Goal: Transaction & Acquisition: Purchase product/service

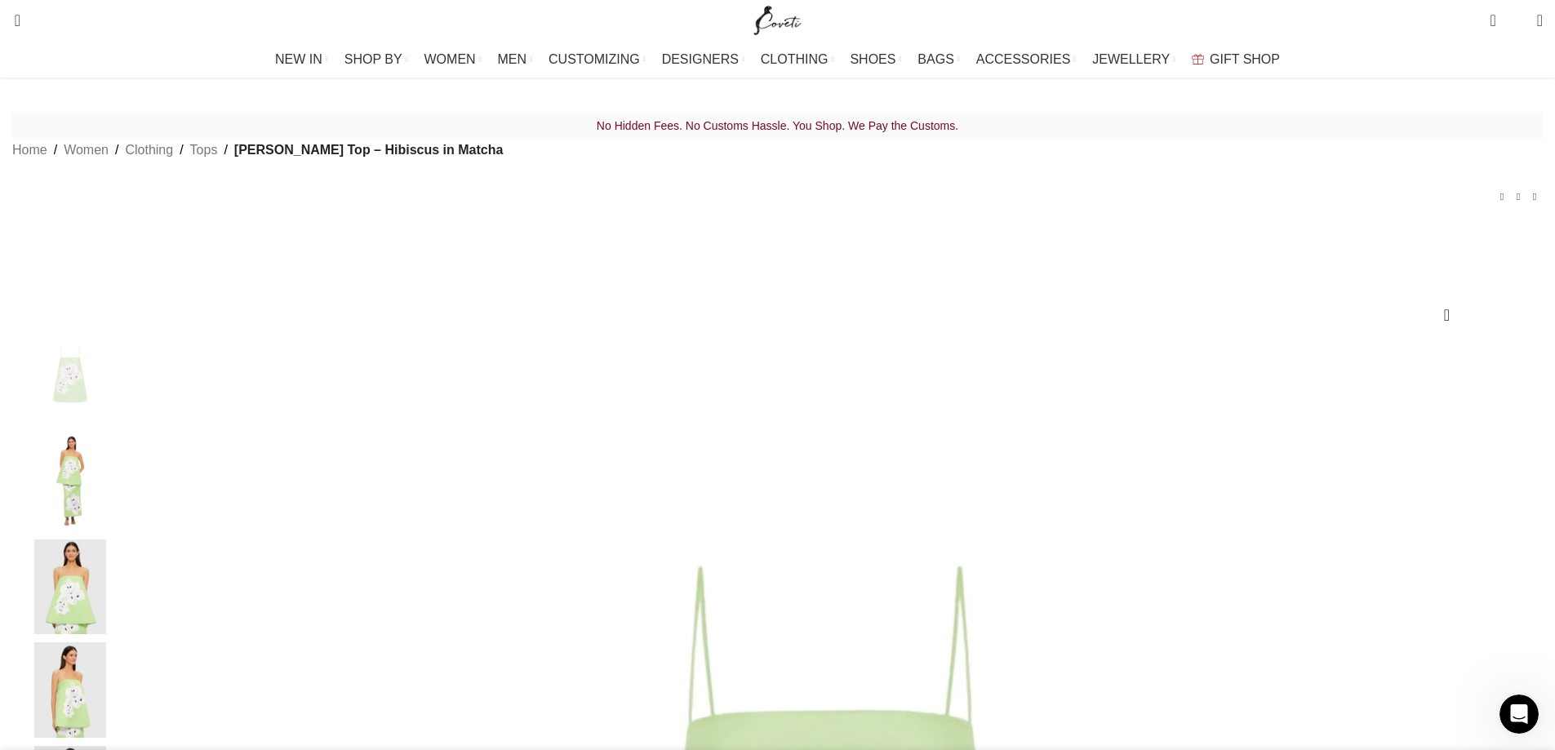
scroll to position [327, 0]
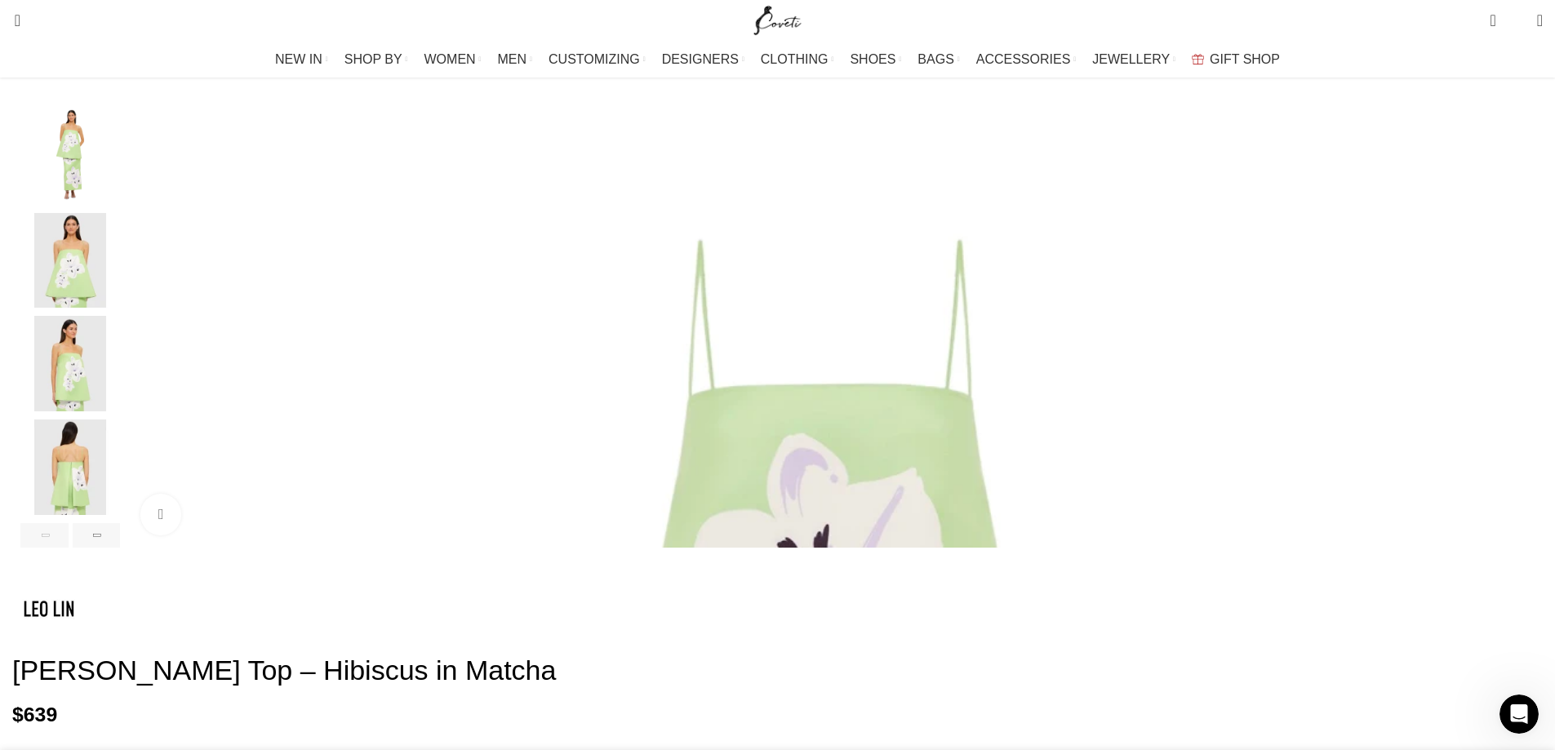
select select "4-[GEOGRAPHIC_DATA]"
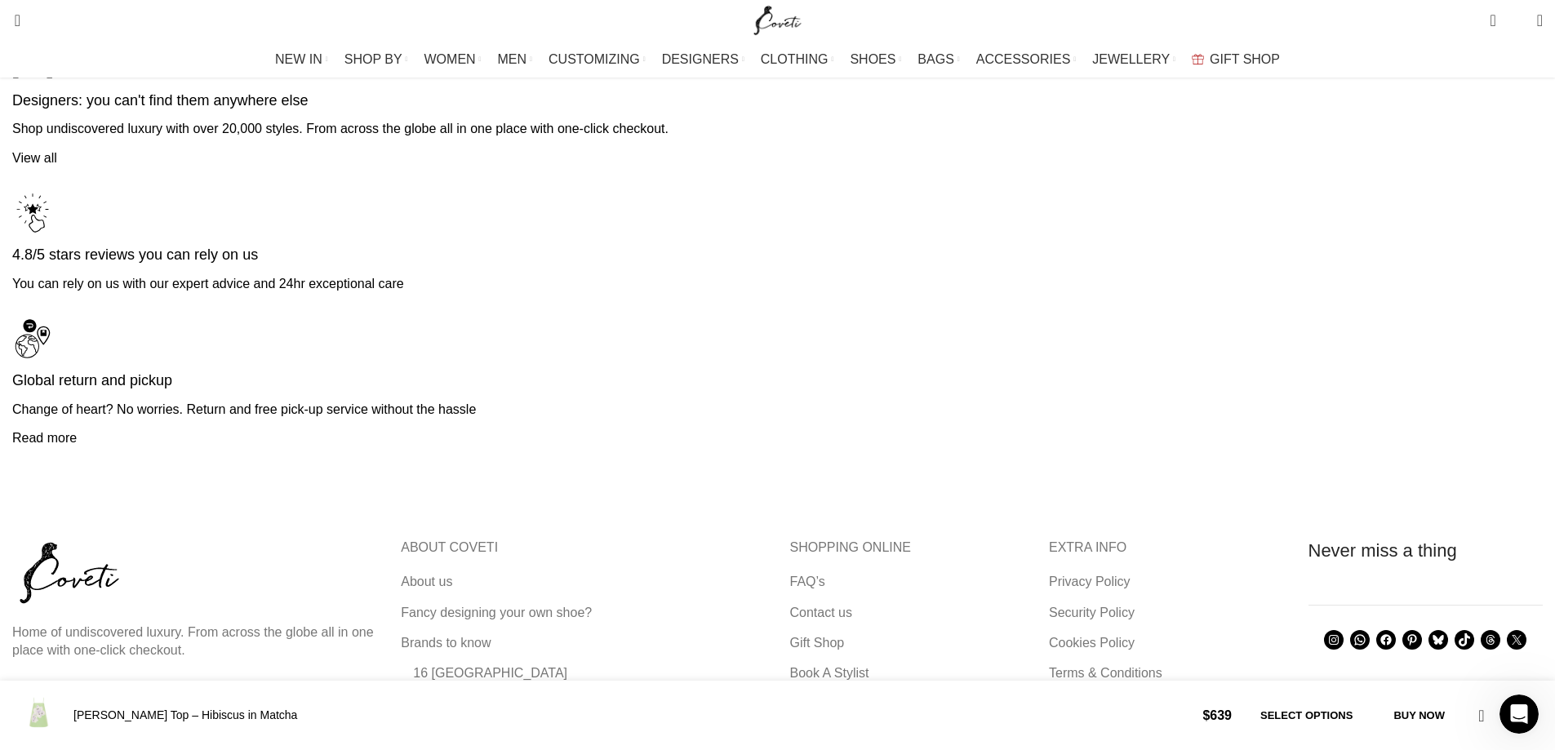
scroll to position [3801, 0]
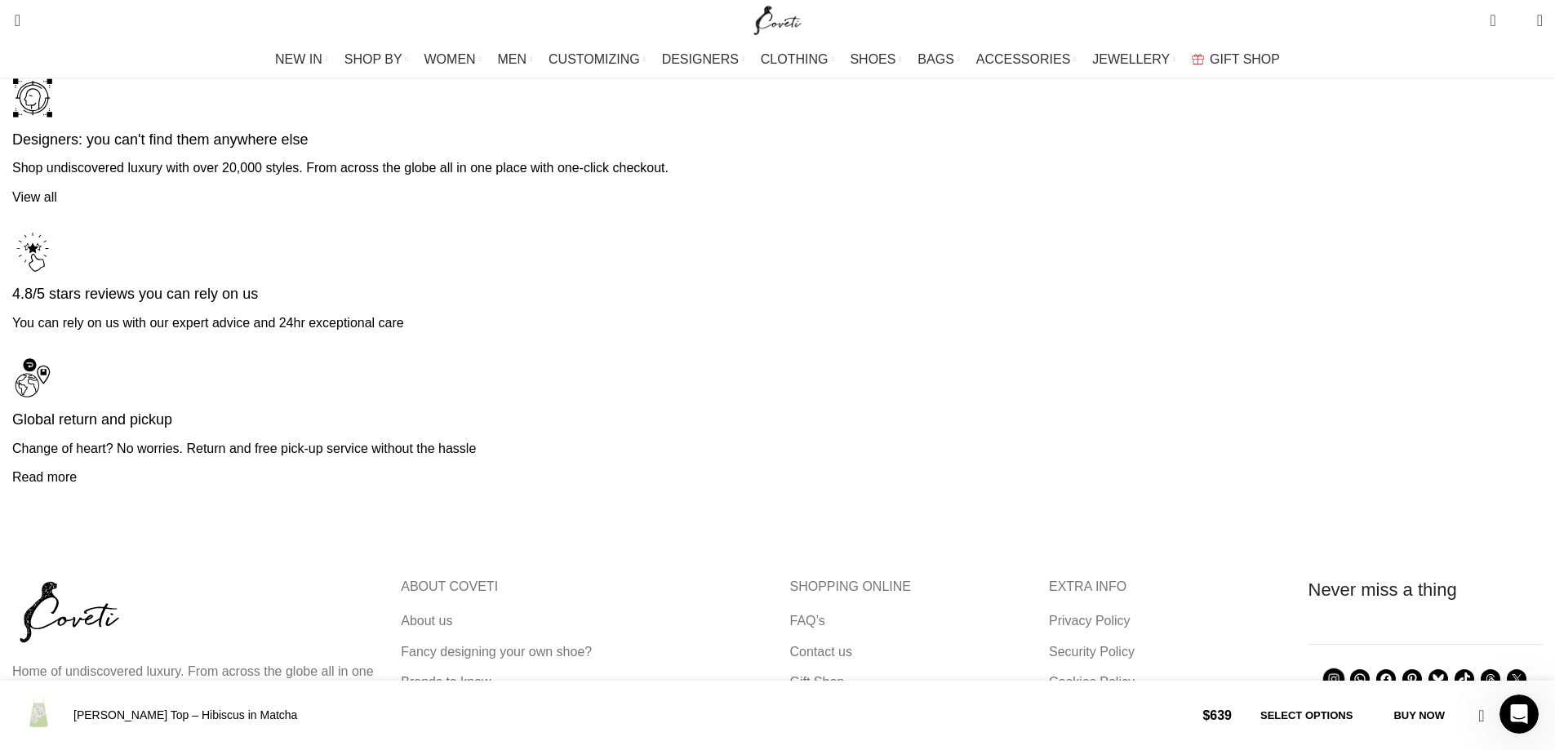
click at [1327, 672] on icon at bounding box center [1334, 679] width 15 height 15
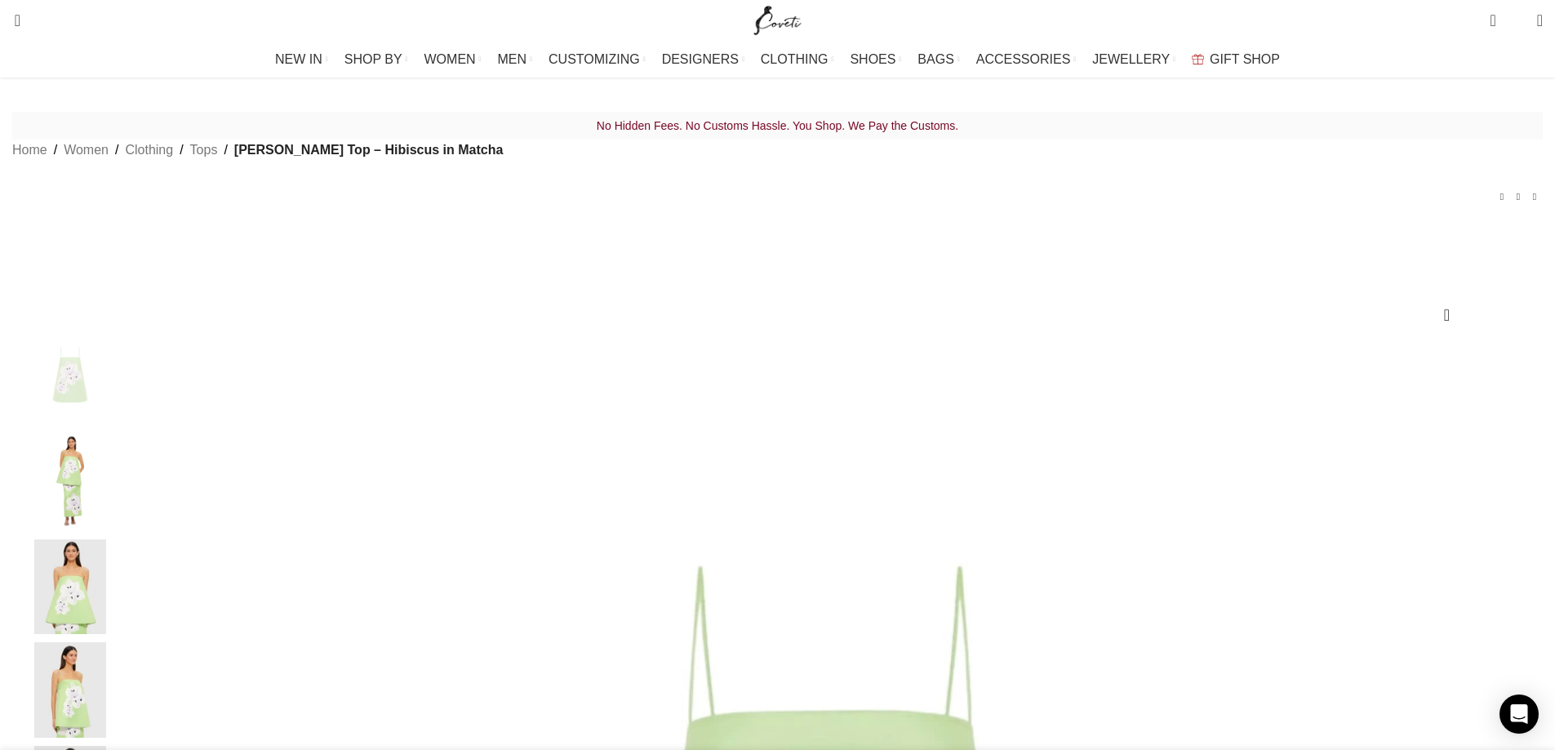
scroll to position [327, 0]
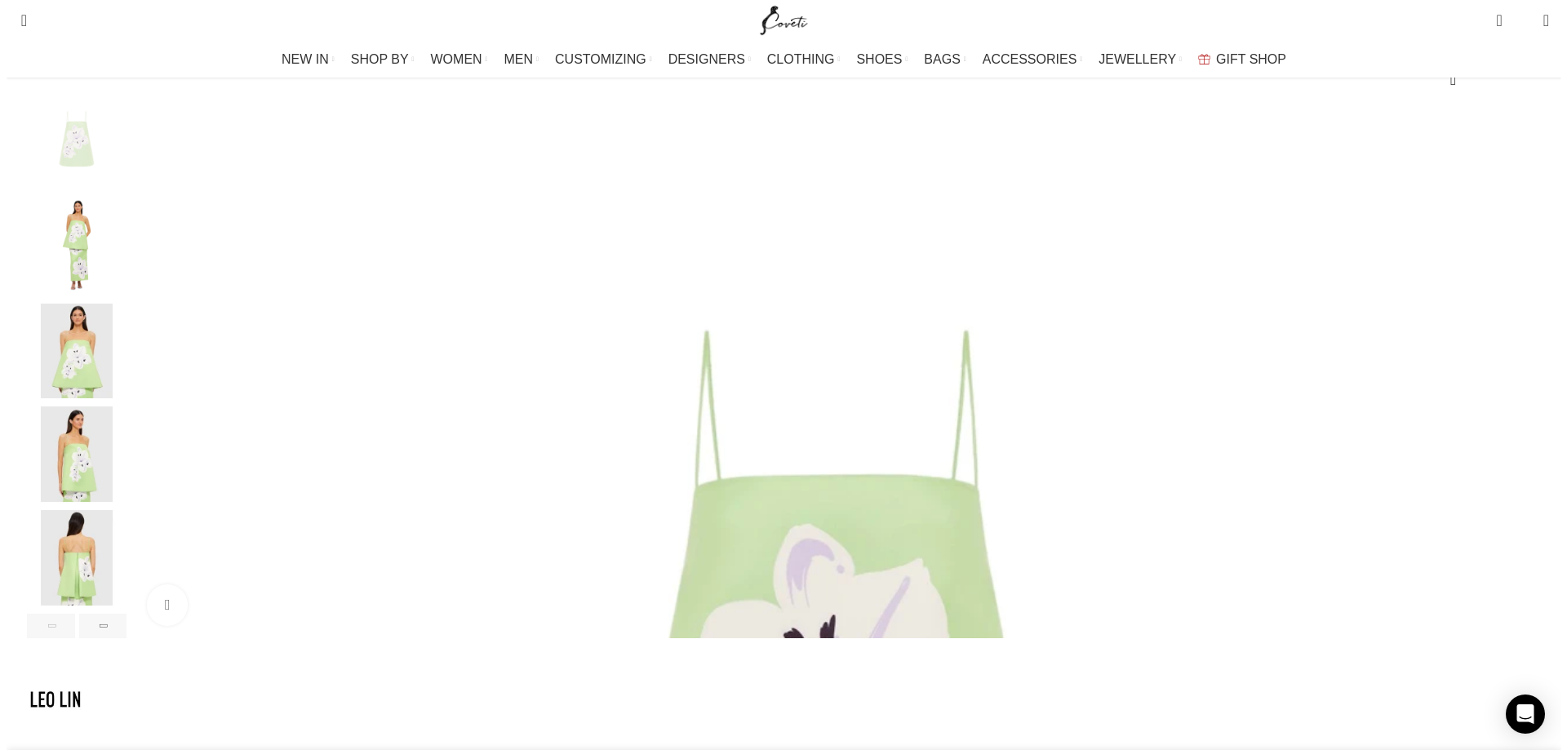
scroll to position [235, 0]
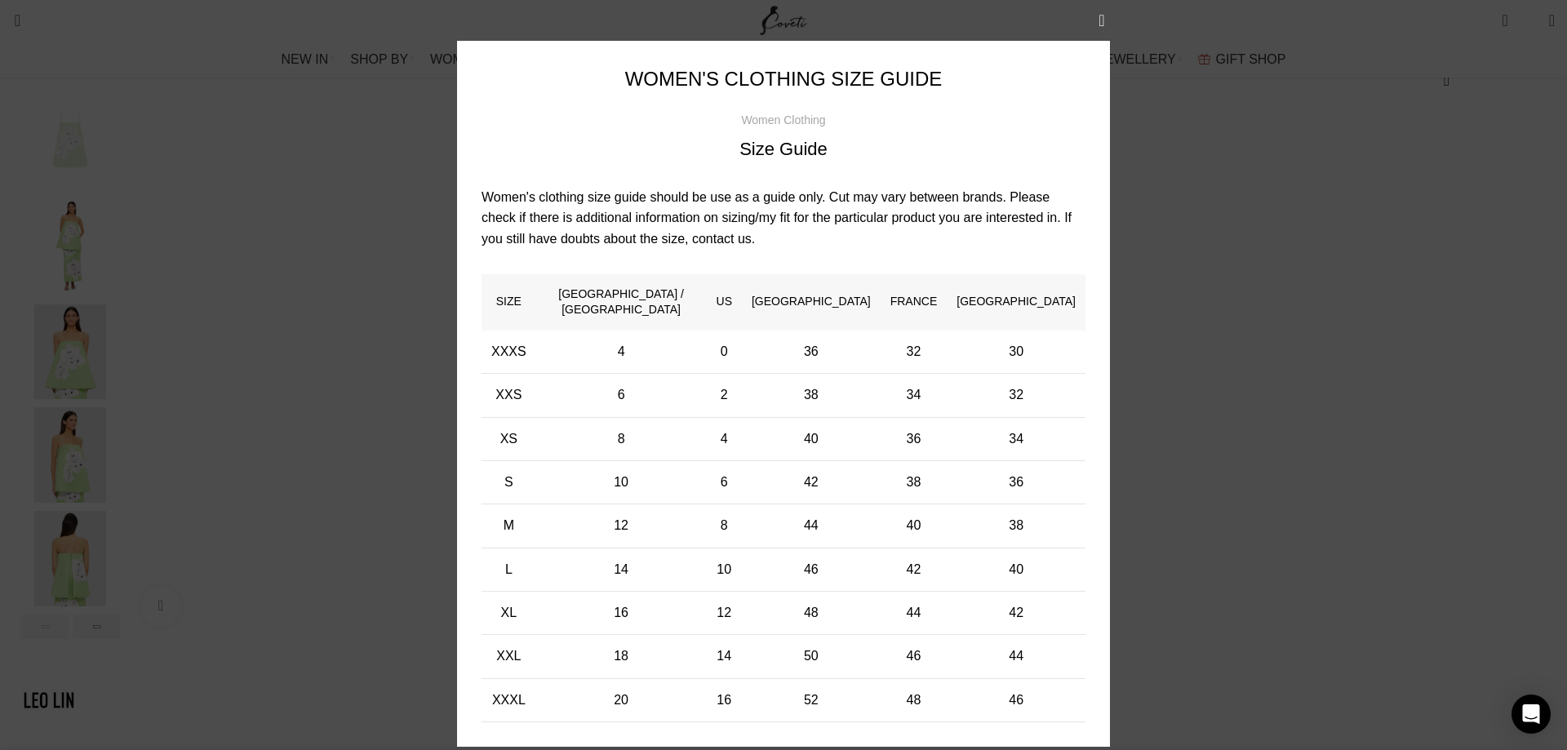
scroll to position [0, 687]
click at [1287, 194] on div "× Women's clothing size guide Women Clothing Size Guide Women's clothing size g…" at bounding box center [783, 394] width 1543 height 788
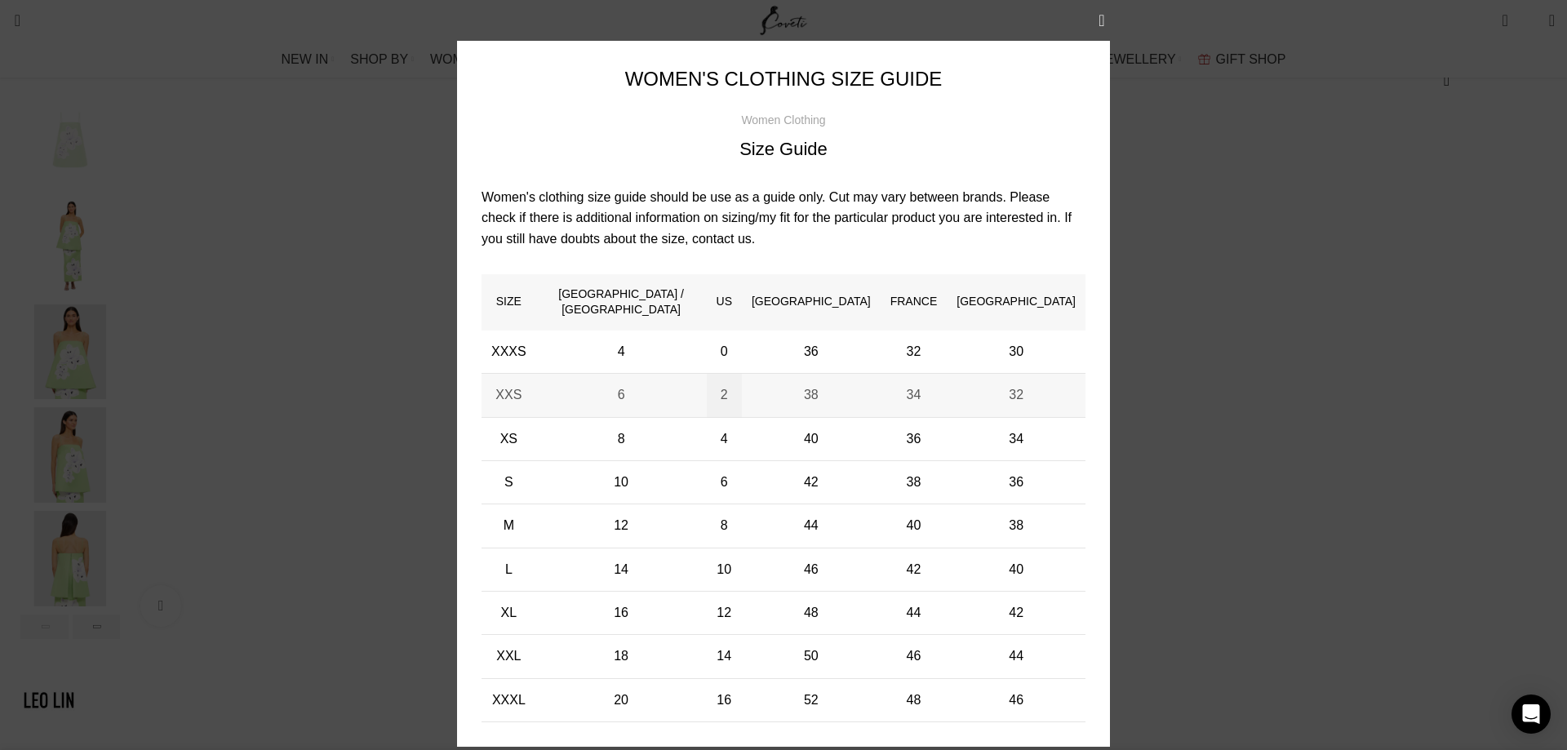
scroll to position [0, 860]
click at [1385, 278] on div "× Women's clothing size guide Women Clothing Size Guide Women's clothing size g…" at bounding box center [783, 394] width 1543 height 788
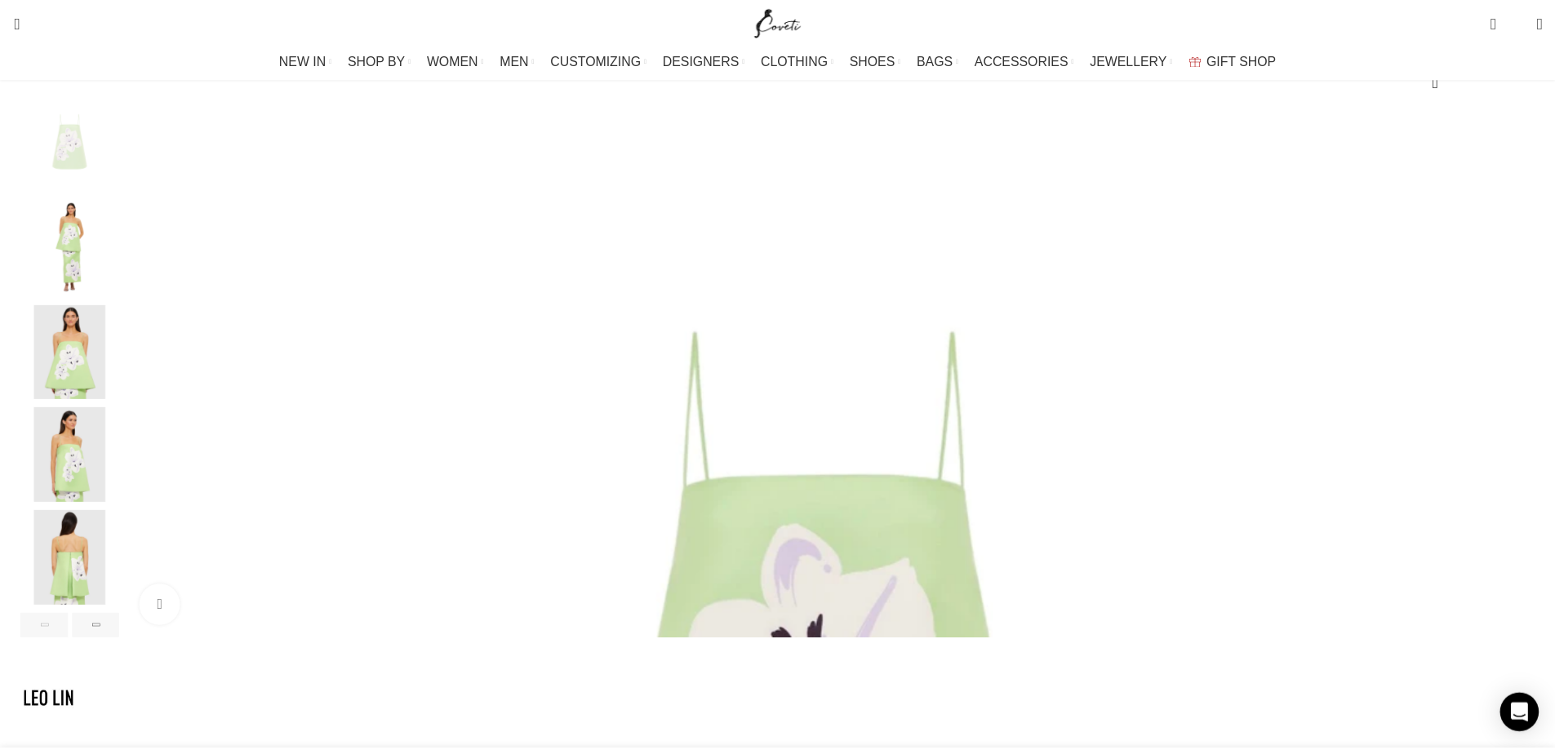
scroll to position [0, 1031]
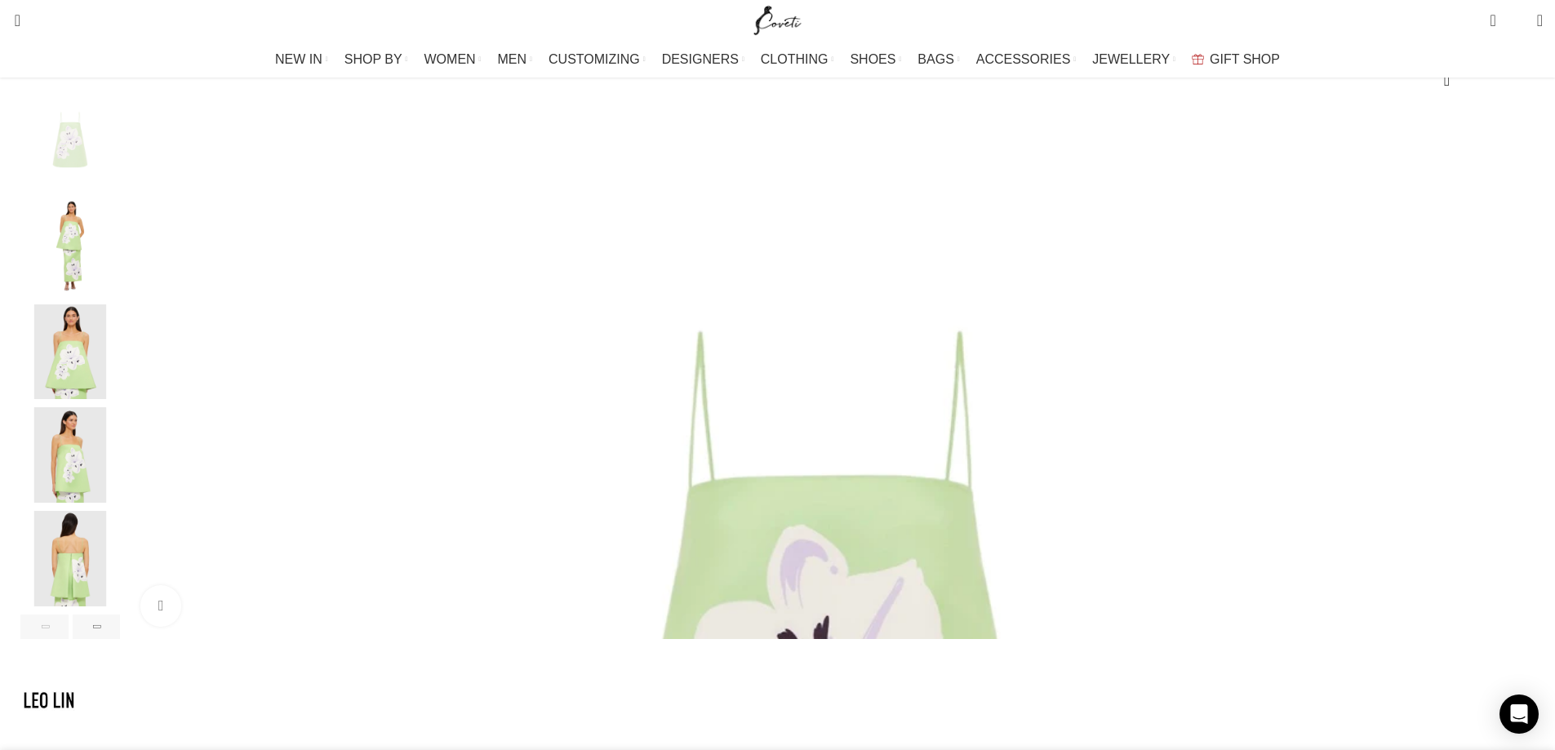
select select "10-uk"
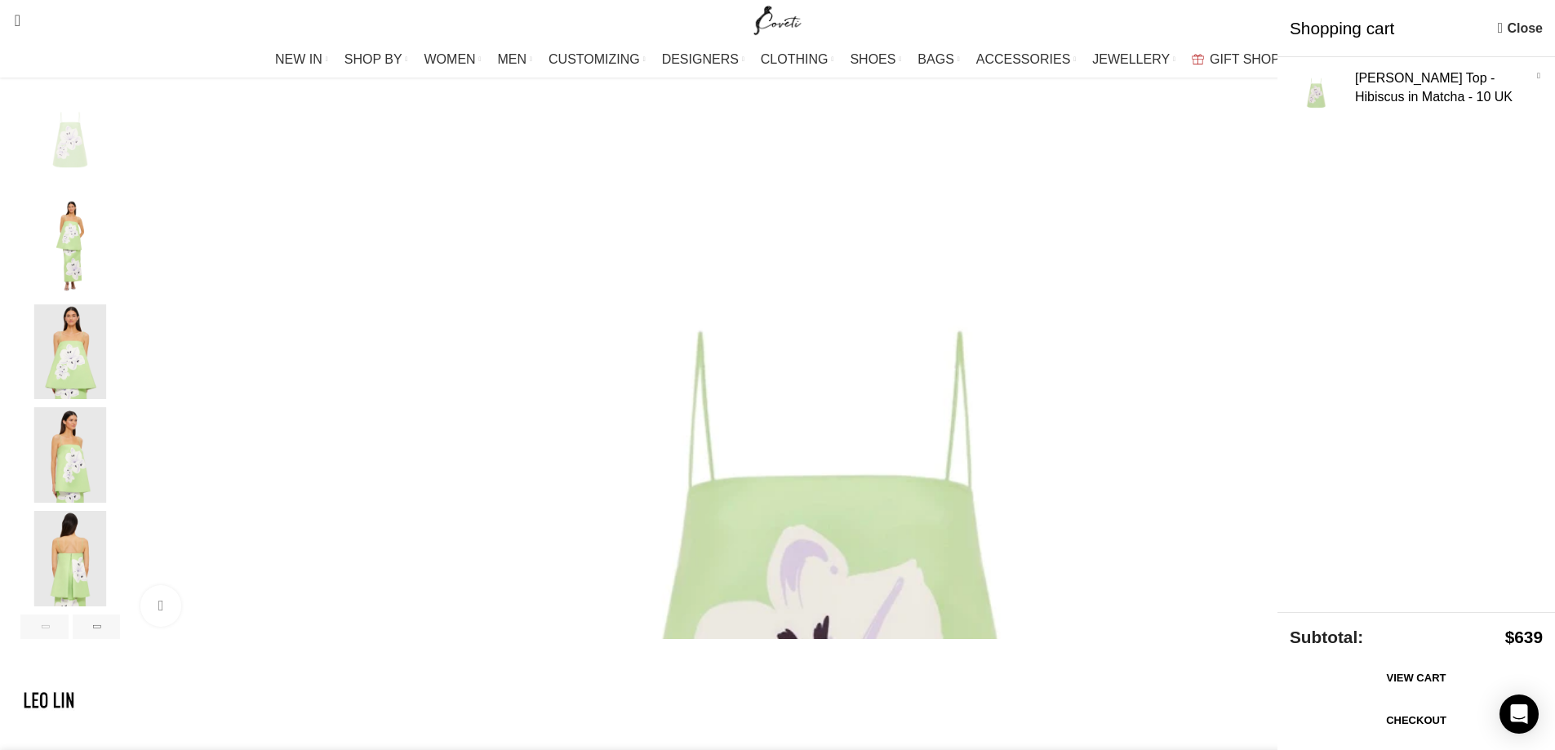
click at [1104, 664] on div at bounding box center [777, 700] width 1531 height 73
